Goal: Task Accomplishment & Management: Use online tool/utility

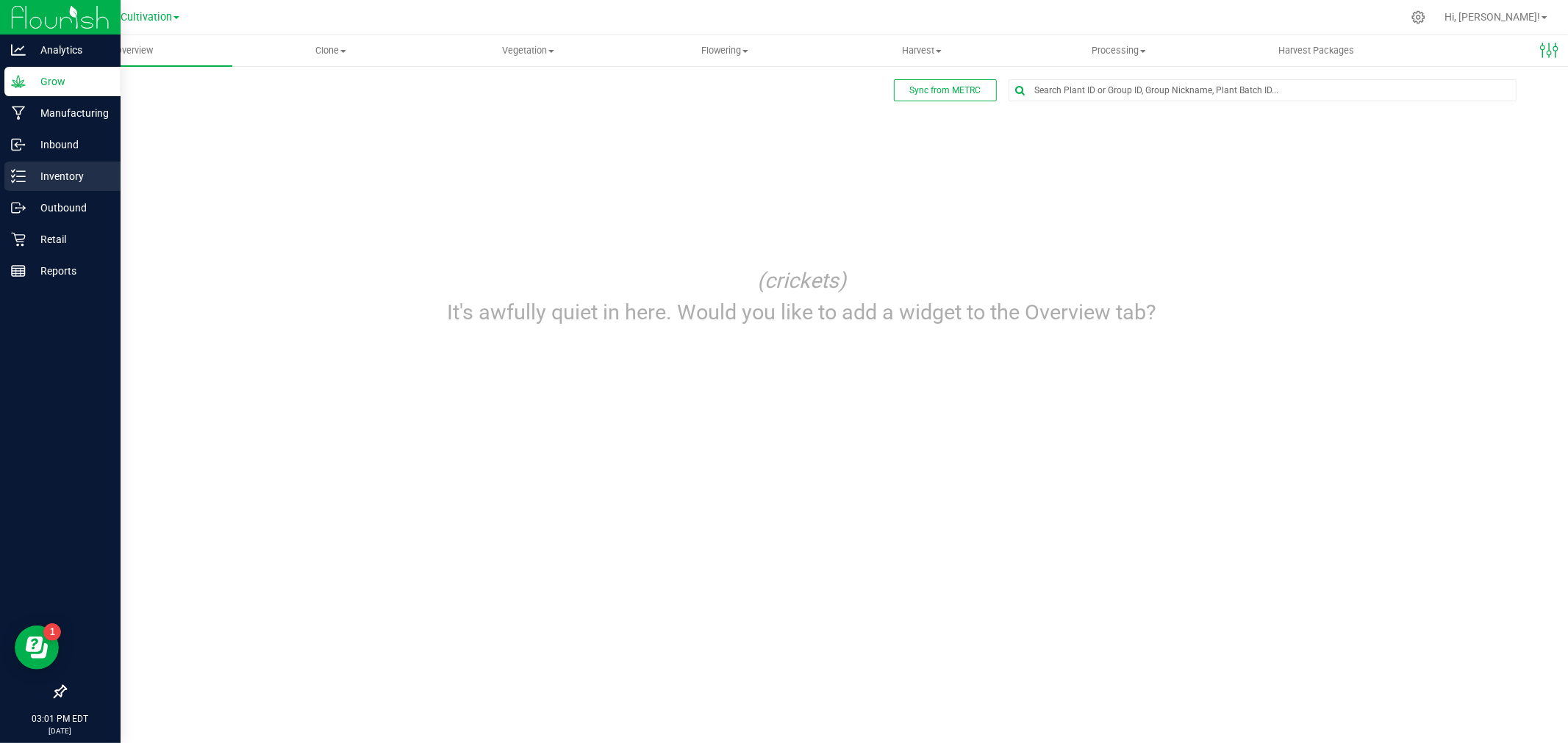
click at [41, 182] on p "Inventory" at bounding box center [70, 175] width 88 height 18
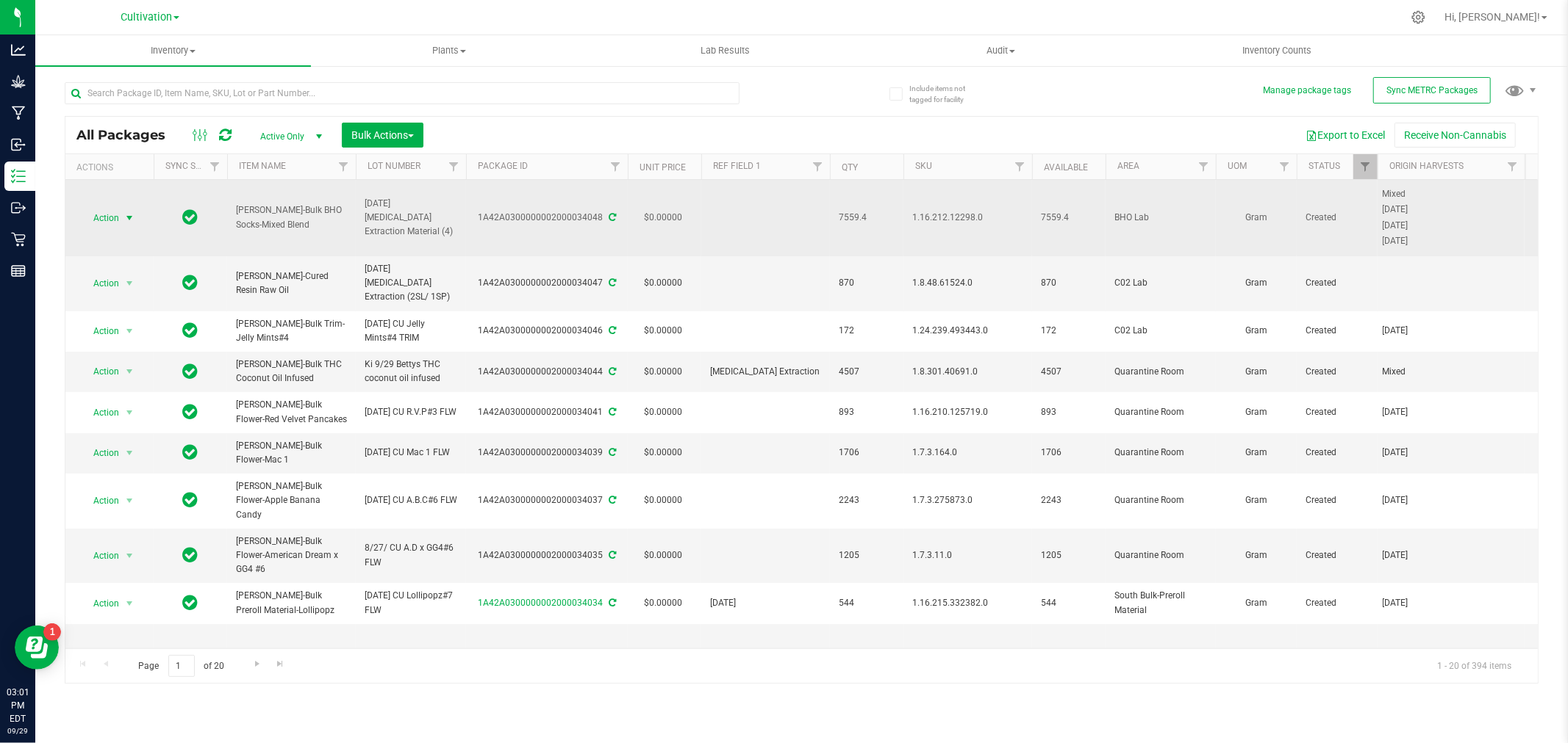
click at [96, 217] on span "Action" at bounding box center [100, 218] width 39 height 21
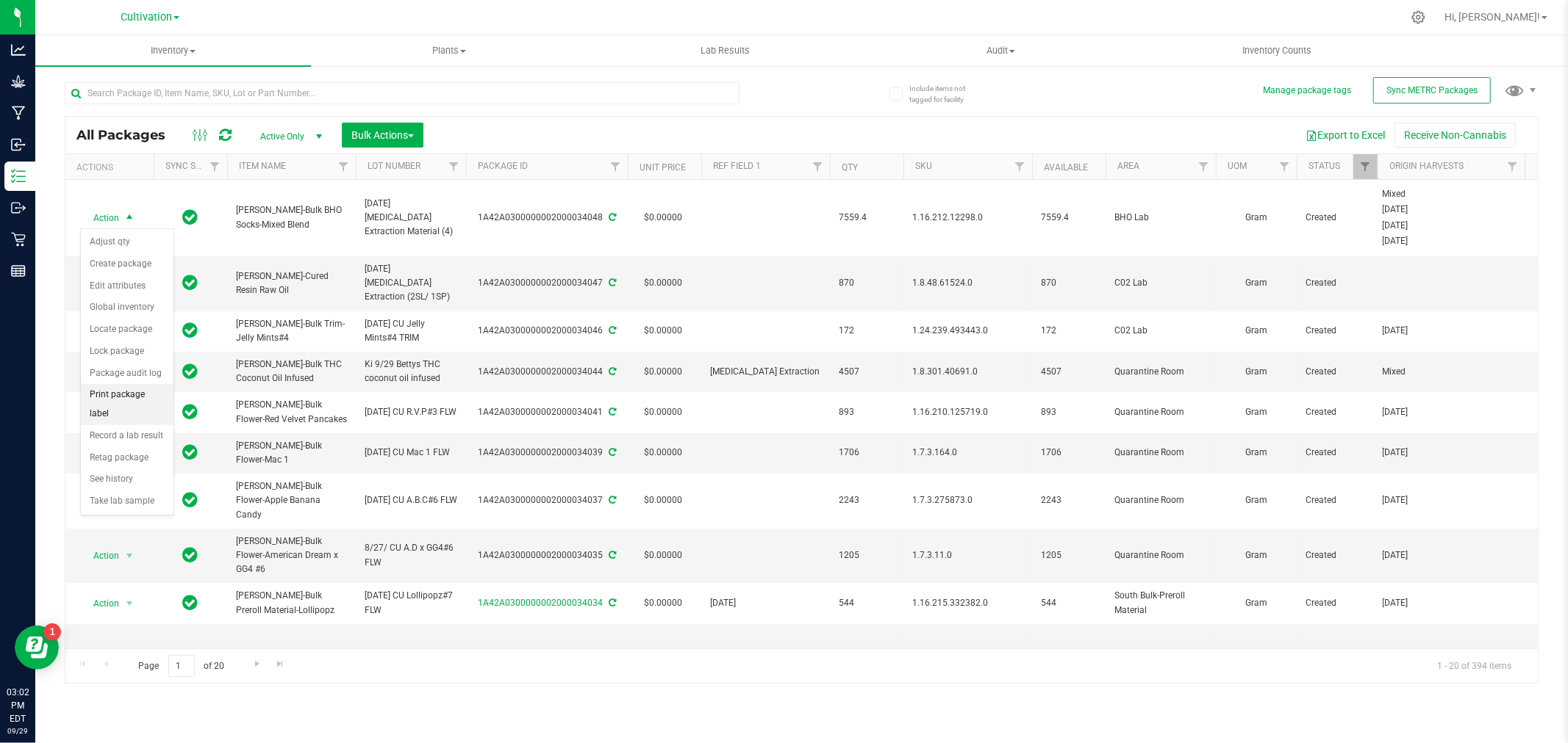
click at [116, 409] on li "Print package label" at bounding box center [127, 404] width 92 height 40
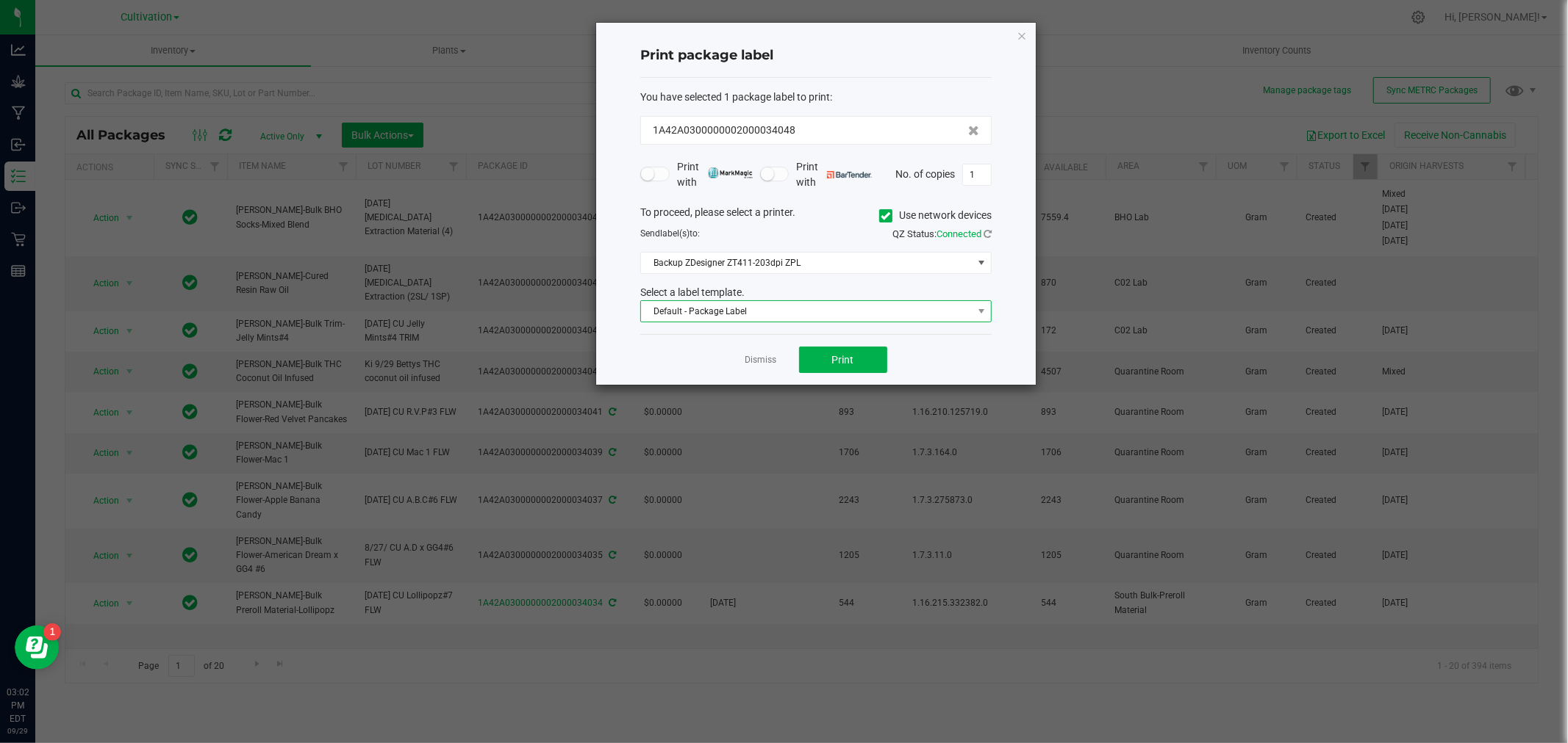
click at [723, 311] on span "Default - Package Label" at bounding box center [806, 312] width 332 height 21
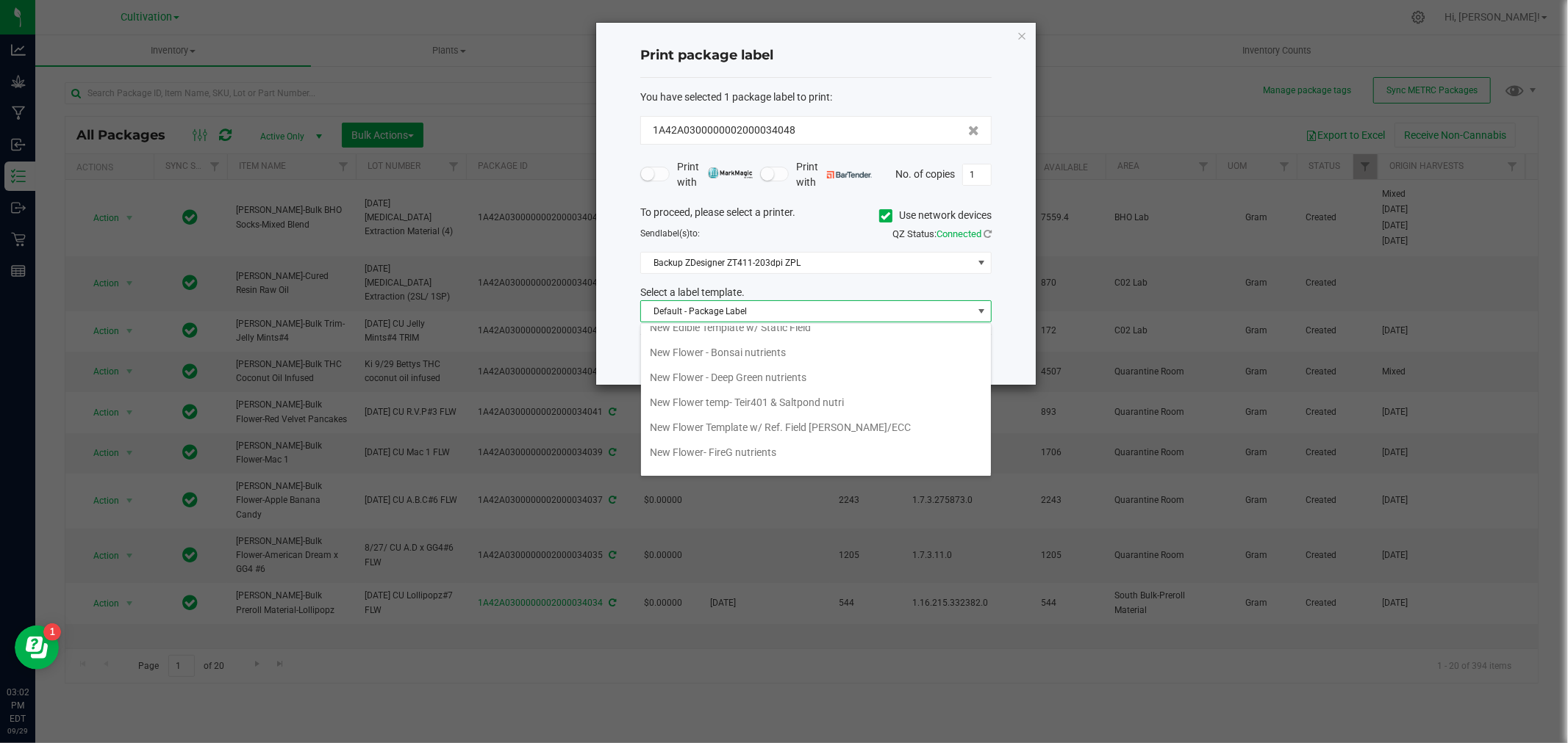
scroll to position [324, 0]
click at [746, 393] on li "Flower and Trim Packages" at bounding box center [815, 389] width 350 height 25
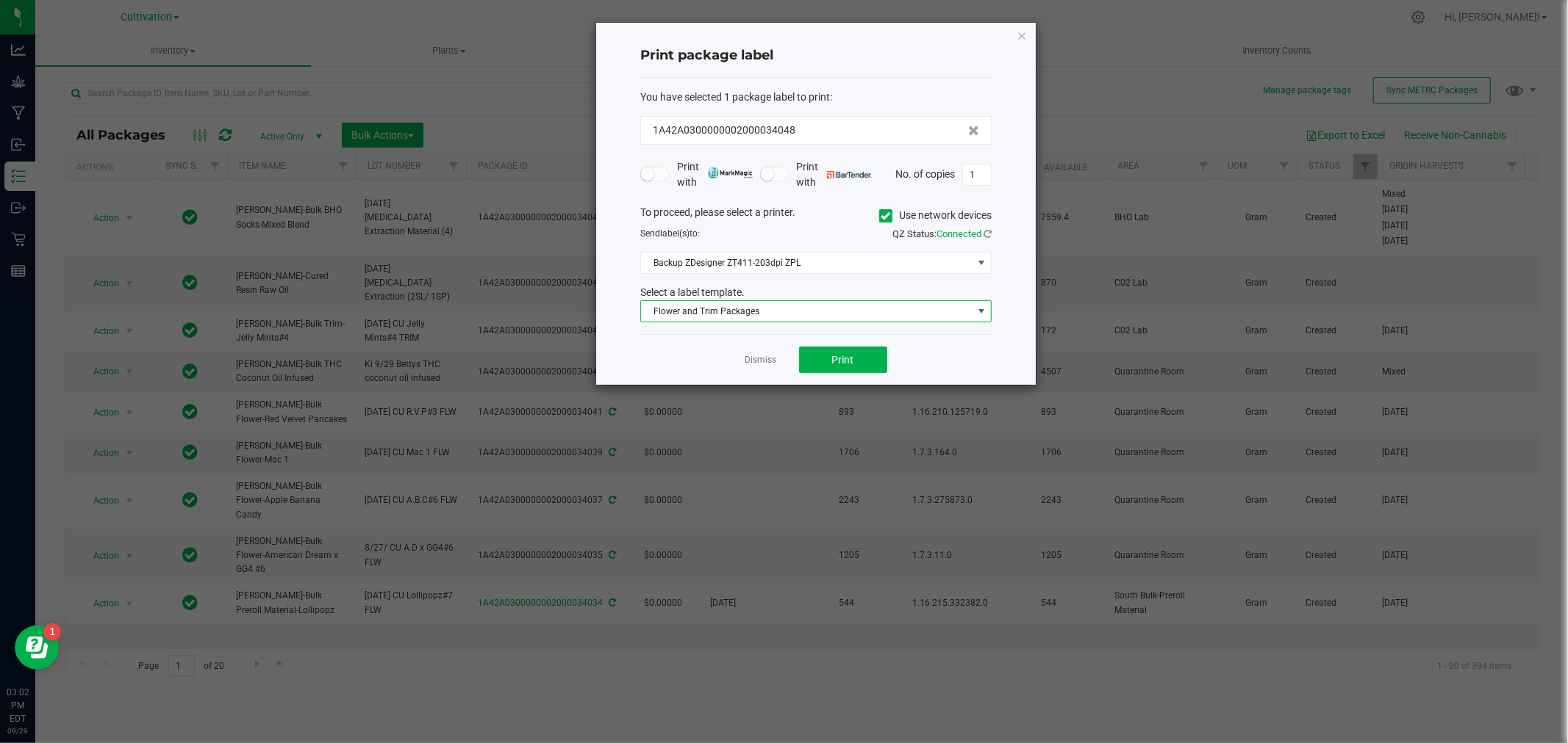
click at [752, 319] on span "Flower and Trim Packages" at bounding box center [806, 312] width 332 height 21
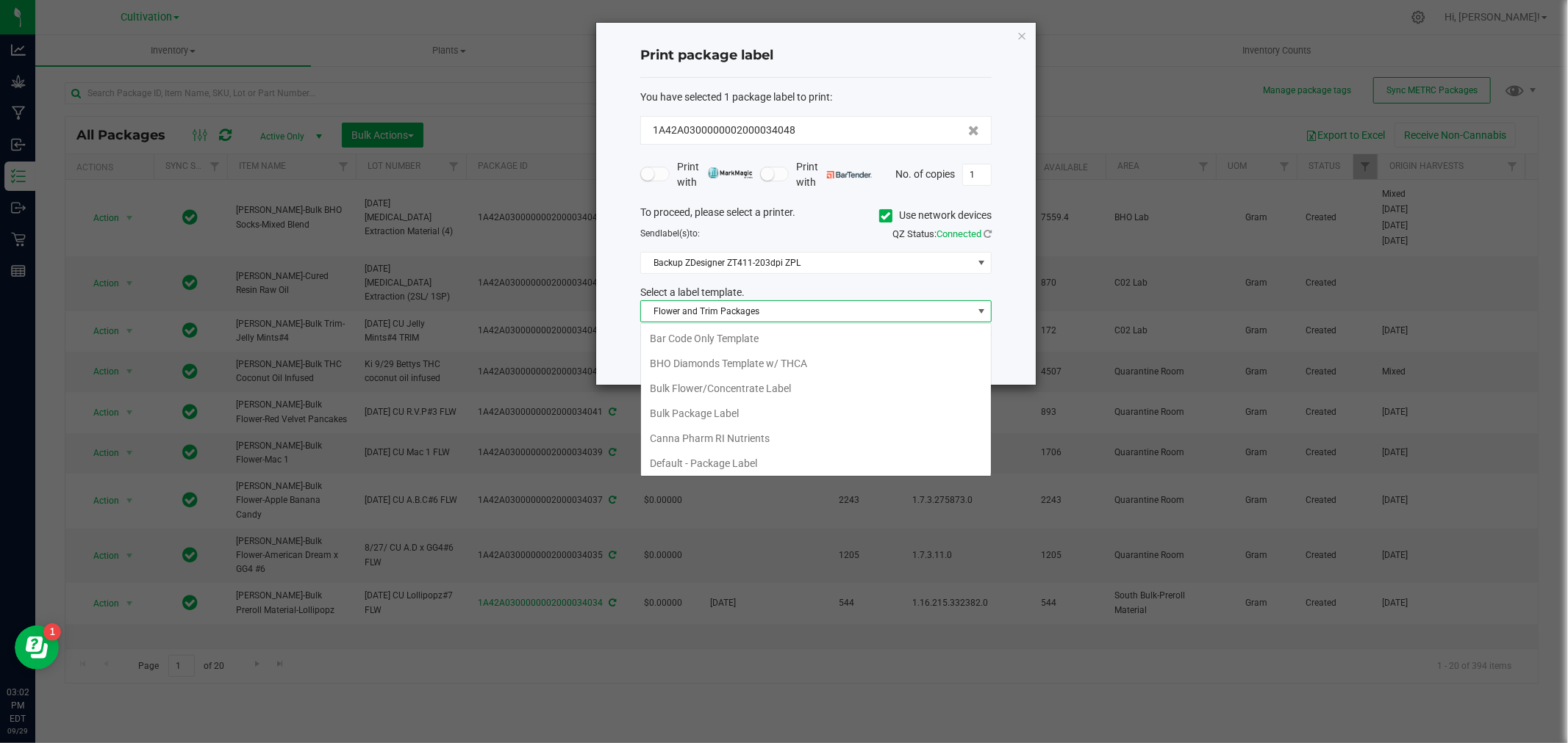
scroll to position [22, 350]
click at [767, 307] on span "Flower and Trim Packages" at bounding box center [806, 312] width 332 height 21
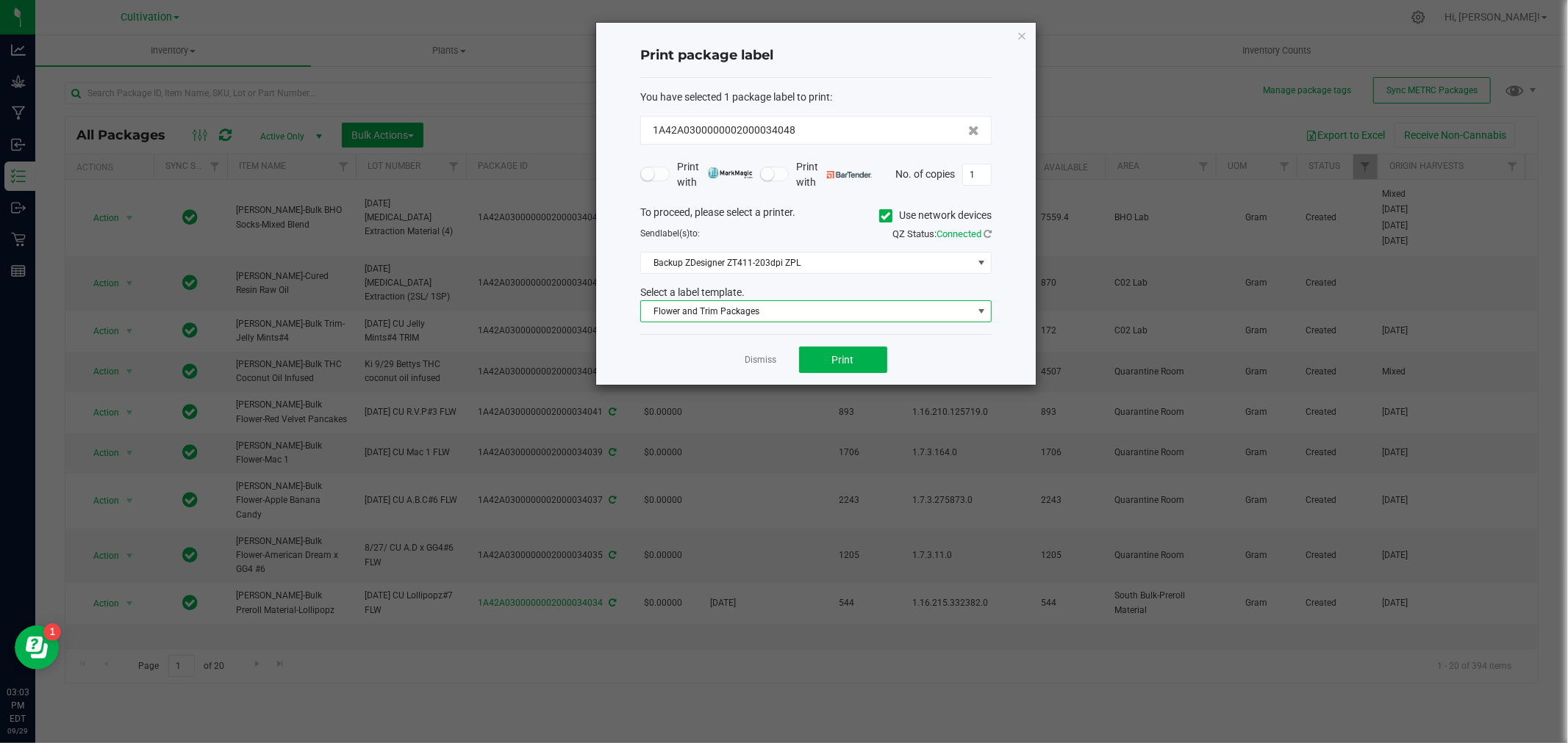
click at [725, 315] on span "Flower and Trim Packages" at bounding box center [806, 312] width 332 height 21
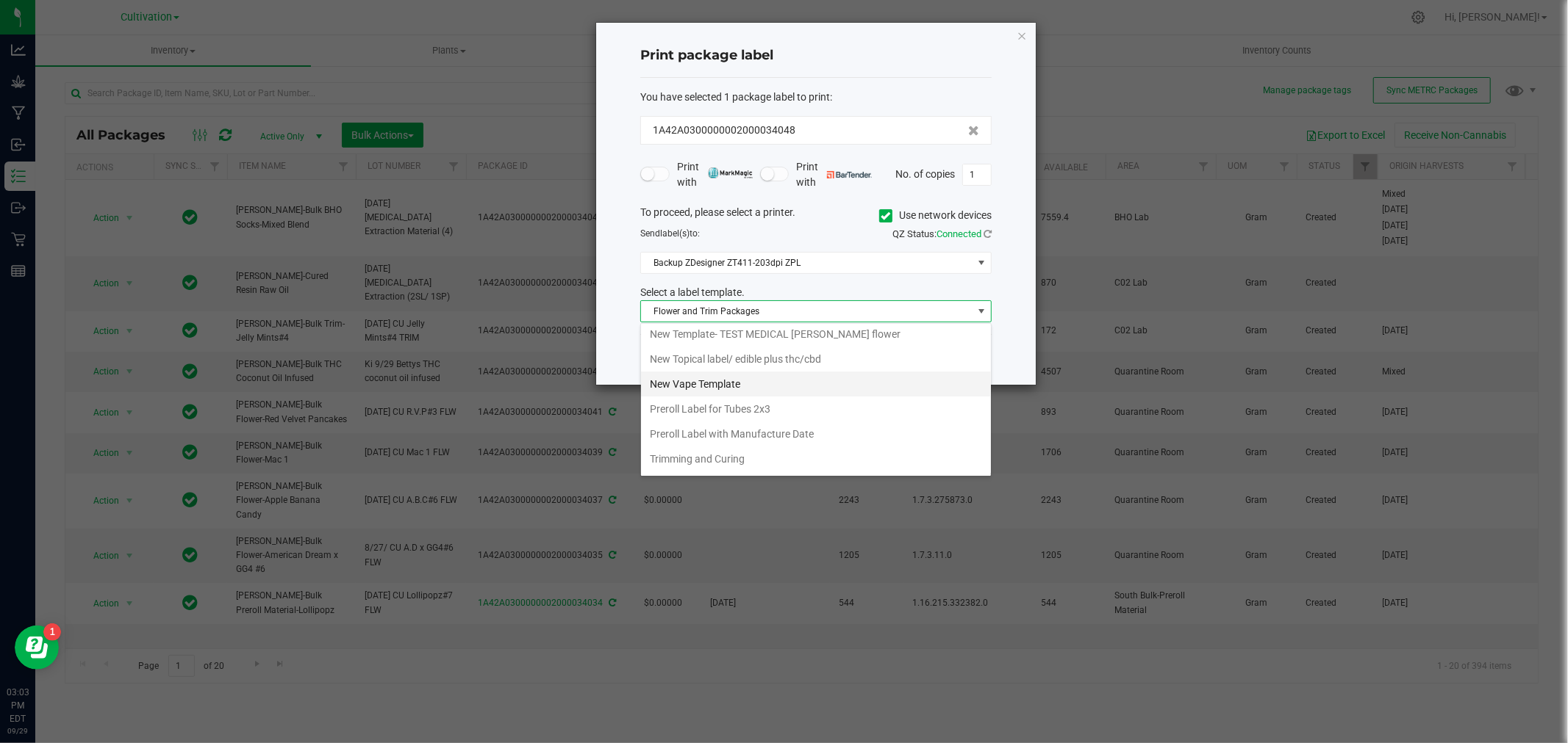
scroll to position [732, 0]
click at [751, 437] on li "Trimming and Curing" at bounding box center [815, 435] width 350 height 25
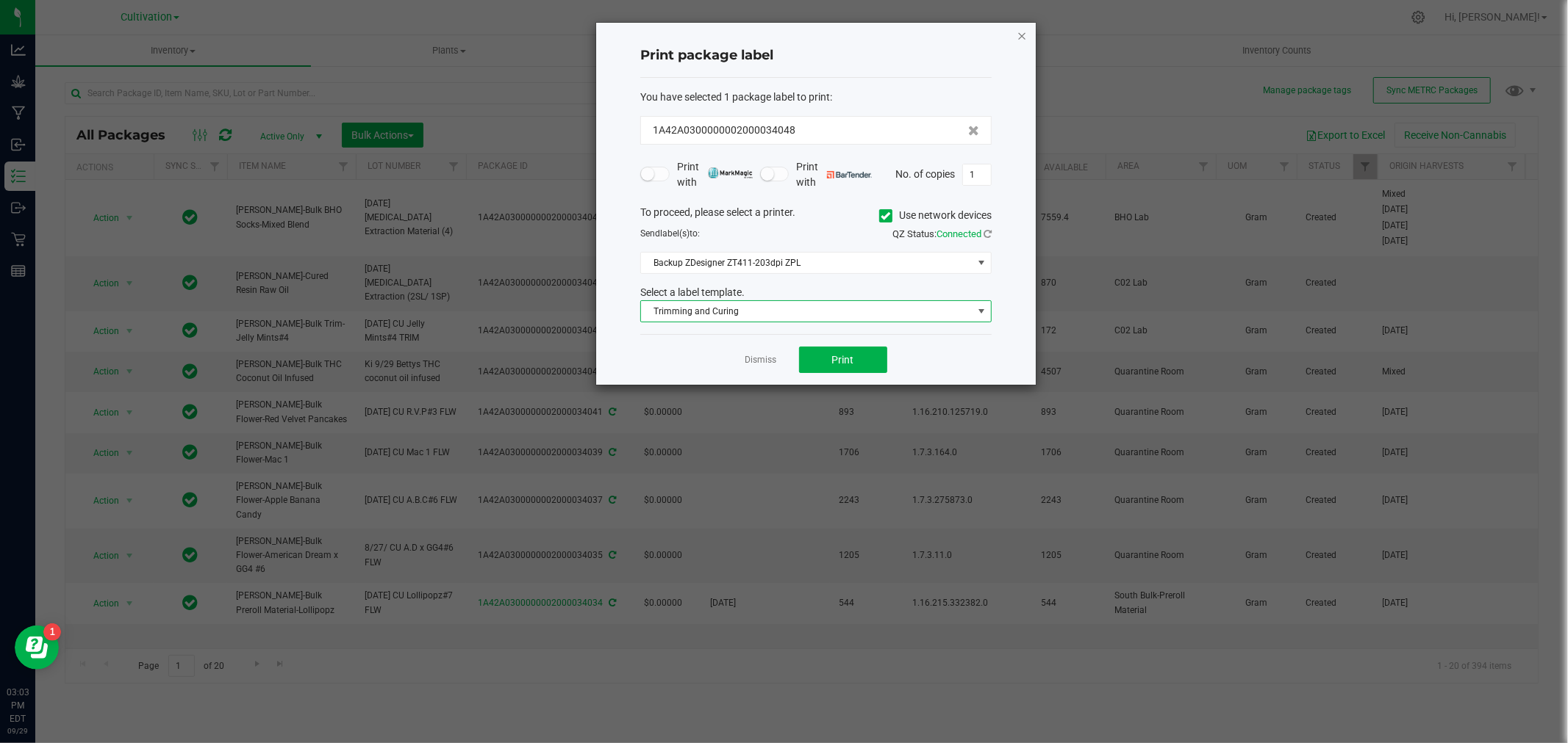
click at [1023, 35] on icon "button" at bounding box center [1021, 35] width 10 height 18
